Goal: Task Accomplishment & Management: Manage account settings

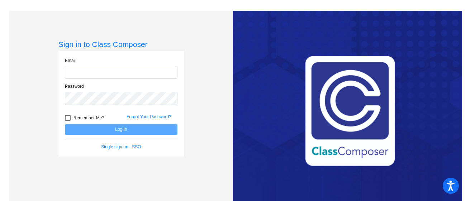
type input "[PERSON_NAME][EMAIL_ADDRESS][PERSON_NAME][DOMAIN_NAME]"
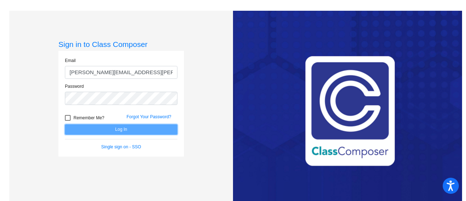
click at [141, 128] on button "Log In" at bounding box center [121, 129] width 112 height 10
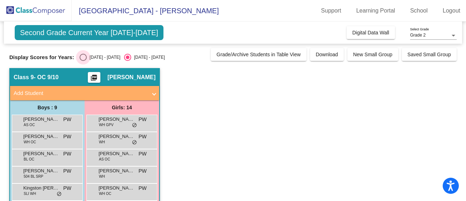
click at [81, 59] on div "Select an option" at bounding box center [83, 57] width 7 height 7
click at [83, 61] on input "[DATE] - [DATE]" at bounding box center [83, 61] width 0 height 0
radio input "true"
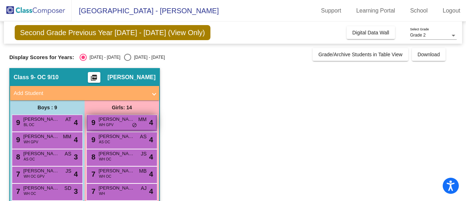
click at [136, 124] on span "do_not_disturb_alt" at bounding box center [134, 125] width 5 height 6
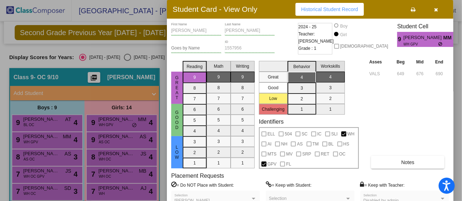
click at [108, 143] on div at bounding box center [231, 100] width 462 height 201
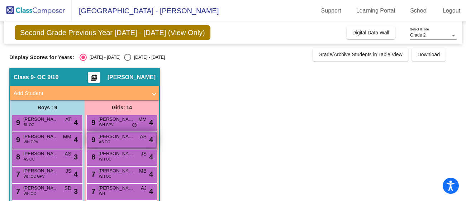
click at [120, 139] on span "[PERSON_NAME]" at bounding box center [116, 136] width 36 height 7
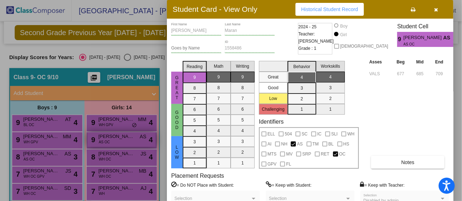
click at [120, 139] on div at bounding box center [231, 100] width 462 height 201
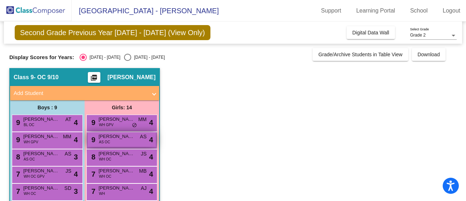
click at [120, 139] on span "[PERSON_NAME]" at bounding box center [116, 136] width 36 height 7
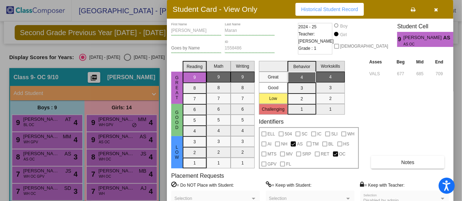
click at [119, 157] on div at bounding box center [231, 100] width 462 height 201
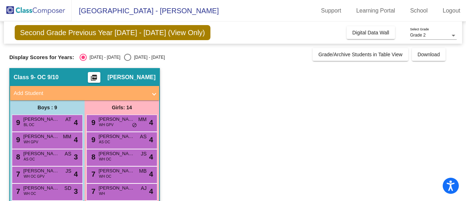
click at [119, 157] on span "[PERSON_NAME]" at bounding box center [116, 153] width 36 height 7
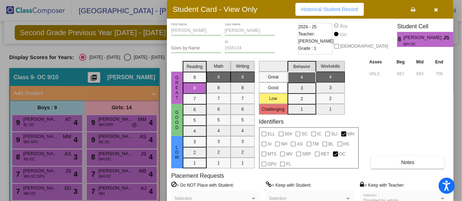
click at [113, 174] on div at bounding box center [231, 100] width 462 height 201
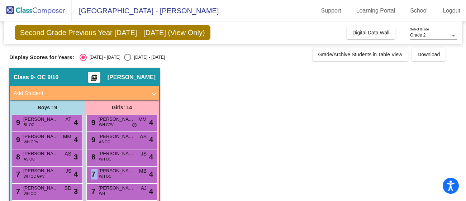
click at [113, 174] on div "7 [PERSON_NAME] WH OC MB lock do_not_disturb_alt 4" at bounding box center [121, 174] width 68 height 15
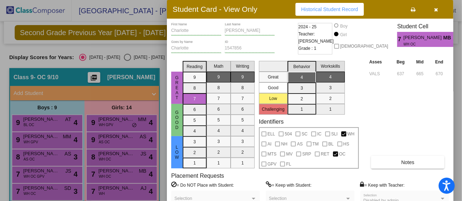
click at [115, 191] on div at bounding box center [231, 100] width 462 height 201
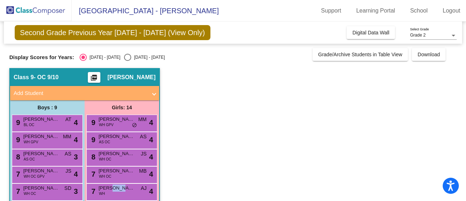
click at [115, 191] on span "[PERSON_NAME]" at bounding box center [116, 187] width 36 height 7
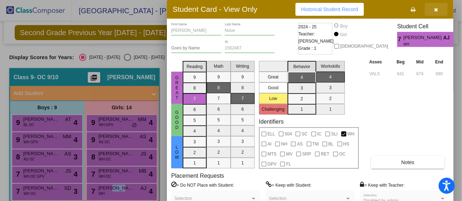
click at [437, 9] on icon "button" at bounding box center [436, 9] width 4 height 5
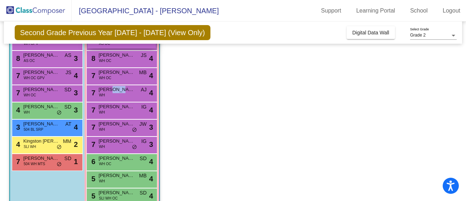
scroll to position [99, 0]
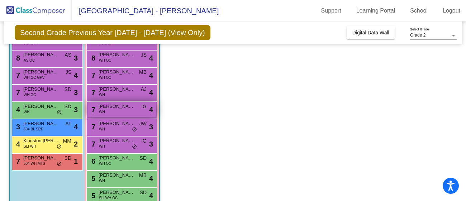
click at [117, 109] on span "[PERSON_NAME]" at bounding box center [116, 106] width 36 height 7
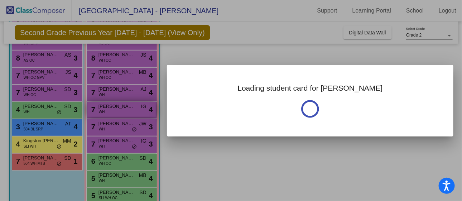
click at [117, 109] on div at bounding box center [231, 100] width 462 height 201
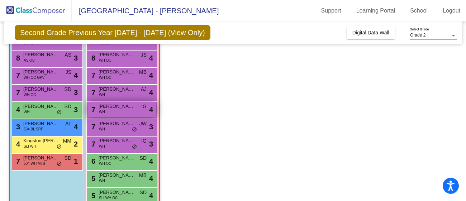
click at [117, 109] on span "[PERSON_NAME]" at bounding box center [116, 106] width 36 height 7
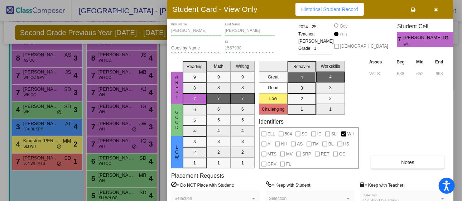
click at [112, 129] on div at bounding box center [231, 100] width 462 height 201
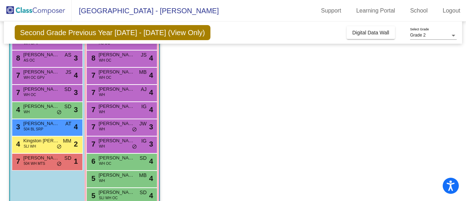
click at [112, 129] on div "7 [PERSON_NAME] WH JW lock do_not_disturb_alt 3" at bounding box center [121, 126] width 68 height 15
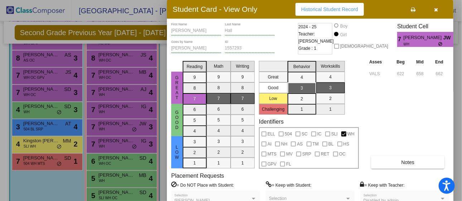
click at [116, 143] on div at bounding box center [231, 100] width 462 height 201
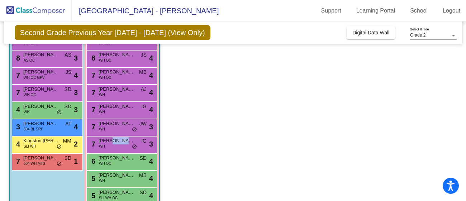
click at [116, 143] on span "[PERSON_NAME]" at bounding box center [116, 140] width 36 height 7
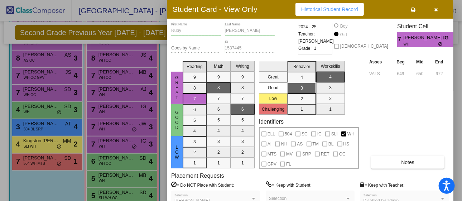
click at [114, 159] on div at bounding box center [231, 100] width 462 height 201
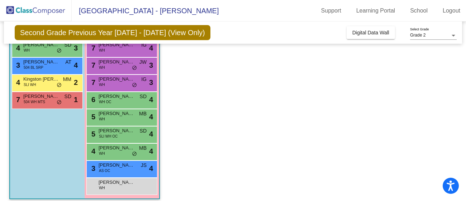
scroll to position [165, 0]
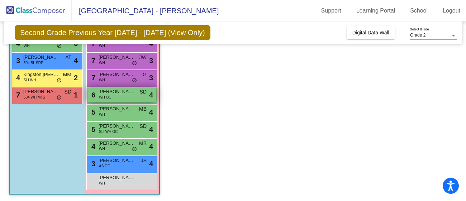
click at [120, 95] on div "6 [PERSON_NAME] WH OC SD lock do_not_disturb_alt 4" at bounding box center [121, 94] width 68 height 15
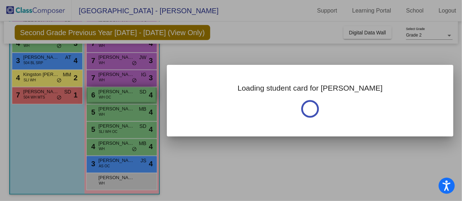
click at [120, 95] on div at bounding box center [231, 100] width 462 height 201
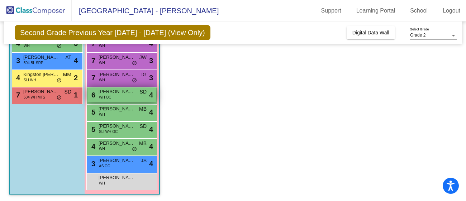
click at [120, 95] on div "6 [PERSON_NAME] WH OC SD lock do_not_disturb_alt 4" at bounding box center [121, 94] width 68 height 15
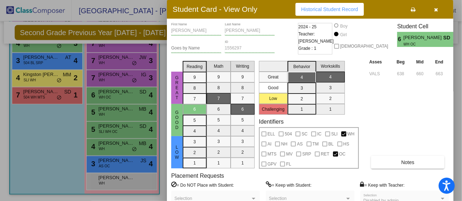
click at [122, 111] on div at bounding box center [231, 100] width 462 height 201
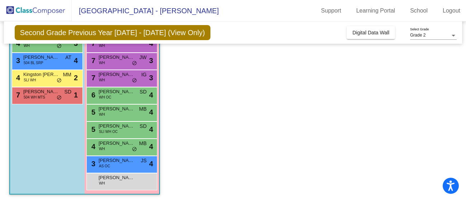
click at [122, 111] on span "[PERSON_NAME]" at bounding box center [116, 108] width 36 height 7
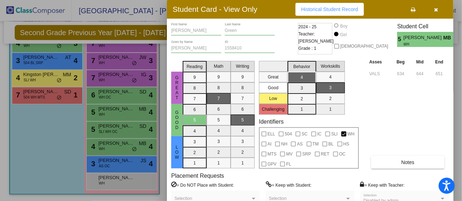
click at [122, 111] on div at bounding box center [231, 100] width 462 height 201
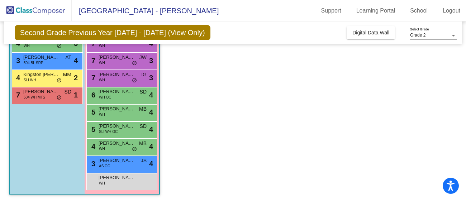
click at [122, 111] on span "[PERSON_NAME]" at bounding box center [116, 108] width 36 height 7
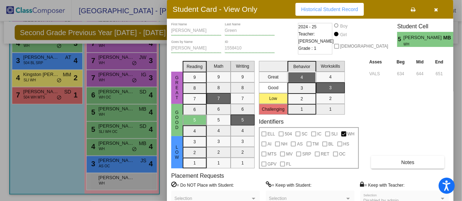
click at [119, 127] on div at bounding box center [231, 100] width 462 height 201
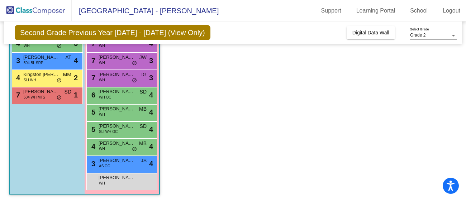
click at [119, 127] on span "[PERSON_NAME]" at bounding box center [116, 125] width 36 height 7
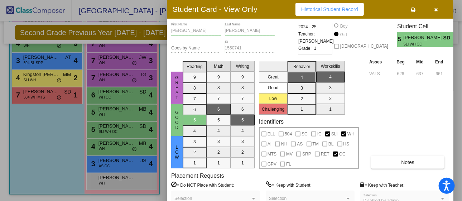
click at [118, 146] on div at bounding box center [231, 100] width 462 height 201
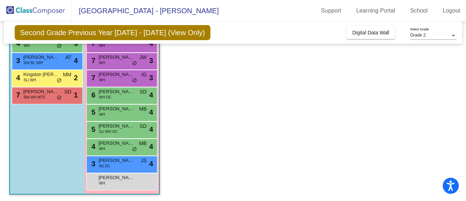
click at [118, 146] on div "4 [PERSON_NAME] WH MB lock do_not_disturb_alt 4" at bounding box center [121, 146] width 68 height 15
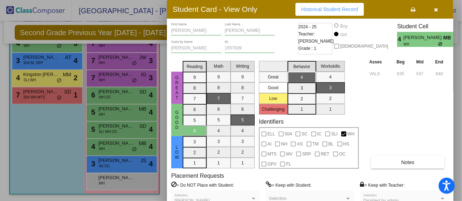
click at [119, 163] on div at bounding box center [231, 100] width 462 height 201
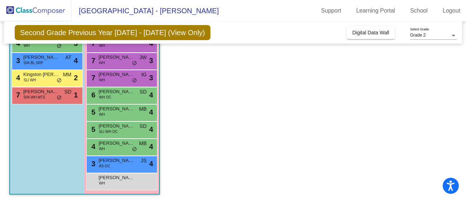
click at [119, 163] on span "[PERSON_NAME]" at bounding box center [116, 160] width 36 height 7
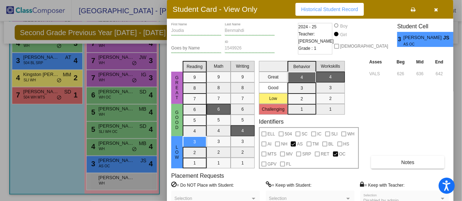
click at [111, 183] on div at bounding box center [231, 100] width 462 height 201
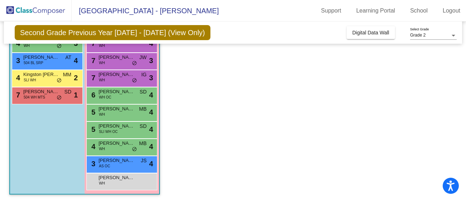
click at [111, 183] on div "[PERSON_NAME] WH lock do_not_disturb_alt" at bounding box center [121, 180] width 68 height 15
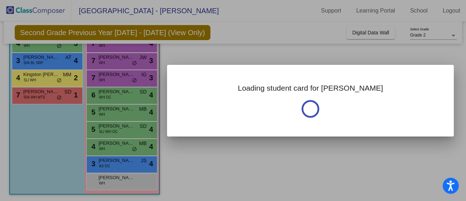
click at [111, 183] on div at bounding box center [233, 100] width 466 height 201
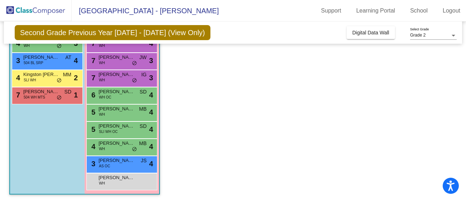
click at [111, 183] on div "[PERSON_NAME] WH lock do_not_disturb_alt" at bounding box center [121, 180] width 68 height 15
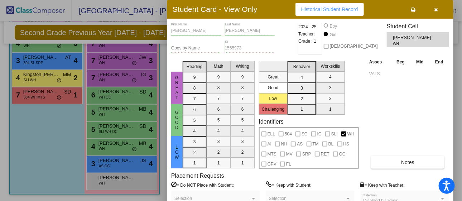
click at [33, 122] on div at bounding box center [231, 100] width 462 height 201
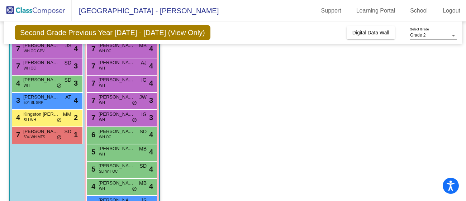
scroll to position [126, 0]
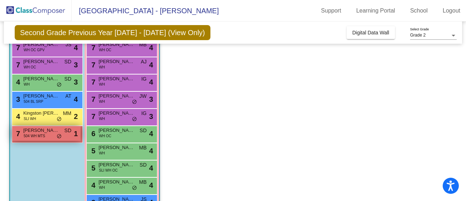
click at [35, 131] on span "[PERSON_NAME]" at bounding box center [41, 130] width 36 height 7
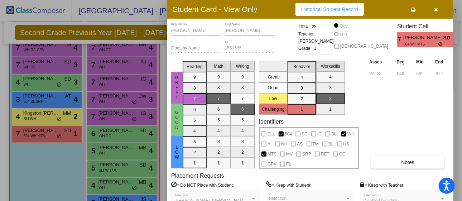
click at [37, 95] on div at bounding box center [231, 100] width 462 height 201
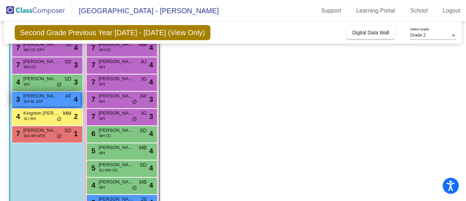
click at [37, 99] on span "504 BL SRP" at bounding box center [34, 101] width 20 height 5
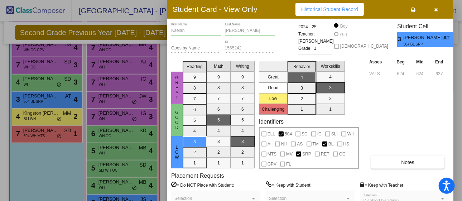
click at [47, 83] on div at bounding box center [231, 100] width 462 height 201
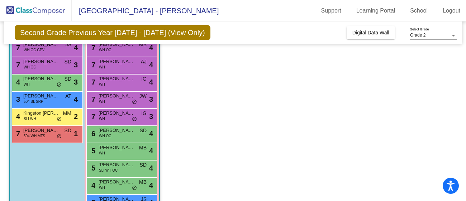
click at [47, 83] on div "4 [PERSON_NAME] [PERSON_NAME] SD lock do_not_disturb_alt 3" at bounding box center [46, 81] width 68 height 15
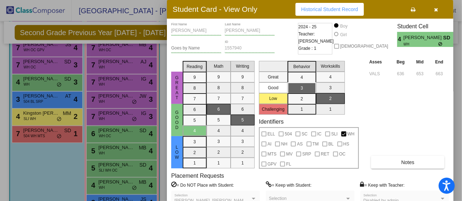
click at [48, 65] on div at bounding box center [231, 100] width 462 height 201
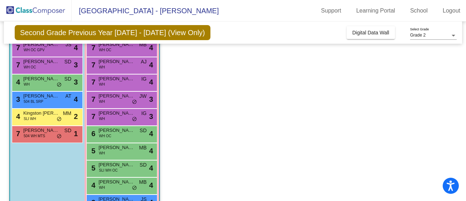
click at [48, 65] on div "7 [PERSON_NAME] WH OC SD lock do_not_disturb_alt 3" at bounding box center [46, 64] width 68 height 15
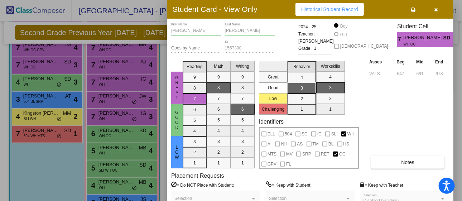
click at [35, 102] on div at bounding box center [231, 100] width 462 height 201
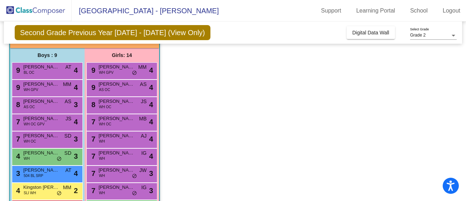
scroll to position [52, 0]
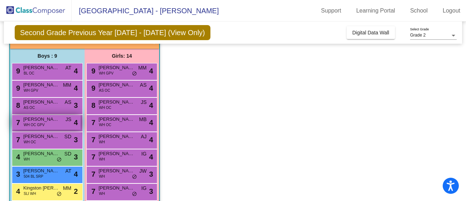
click at [38, 122] on span "WH OC GPV" at bounding box center [34, 124] width 21 height 5
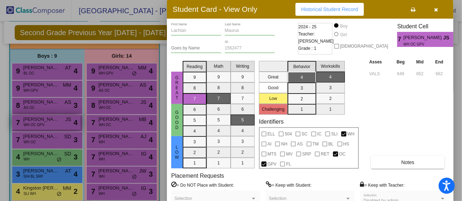
click at [38, 121] on div at bounding box center [231, 100] width 462 height 201
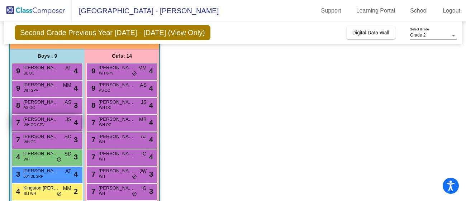
click at [53, 119] on span "[PERSON_NAME]" at bounding box center [41, 119] width 36 height 7
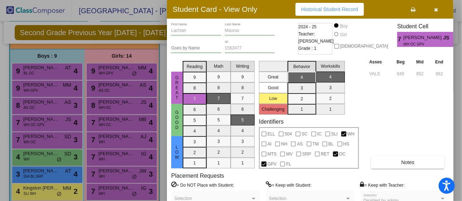
click at [36, 106] on div at bounding box center [231, 100] width 462 height 201
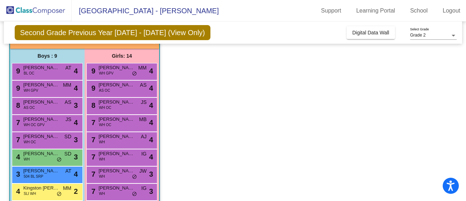
click at [36, 106] on div "8 [PERSON_NAME] AS OC AS lock do_not_disturb_alt 3" at bounding box center [46, 105] width 68 height 15
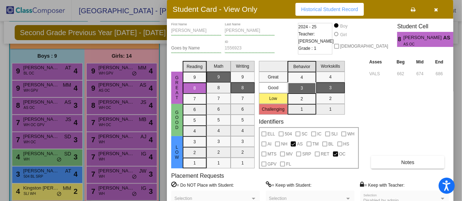
click at [36, 106] on div at bounding box center [231, 100] width 462 height 201
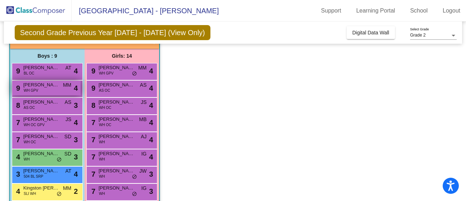
click at [37, 91] on span "WH GPV" at bounding box center [31, 90] width 15 height 5
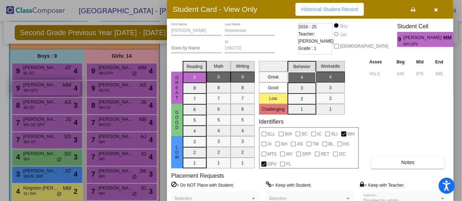
click at [37, 91] on div at bounding box center [231, 100] width 462 height 201
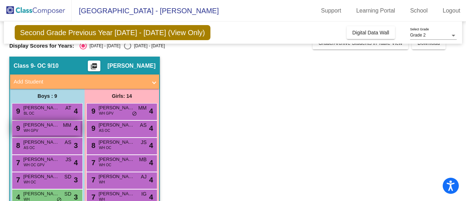
scroll to position [0, 0]
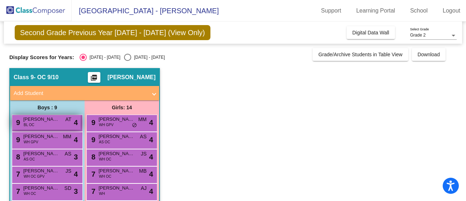
click at [38, 125] on div "9 [PERSON_NAME] OC AT lock do_not_disturb_alt 4" at bounding box center [46, 122] width 68 height 15
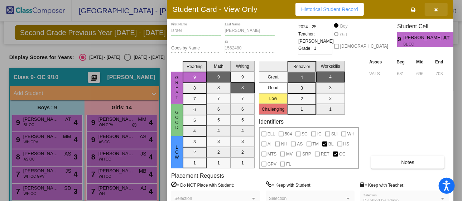
click at [436, 10] on icon "button" at bounding box center [436, 9] width 4 height 5
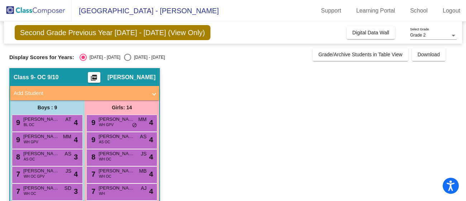
click at [124, 59] on div "Select an option" at bounding box center [127, 57] width 7 height 7
click at [127, 61] on input "[DATE] - [DATE]" at bounding box center [127, 61] width 0 height 0
radio input "true"
